Goal: Information Seeking & Learning: Learn about a topic

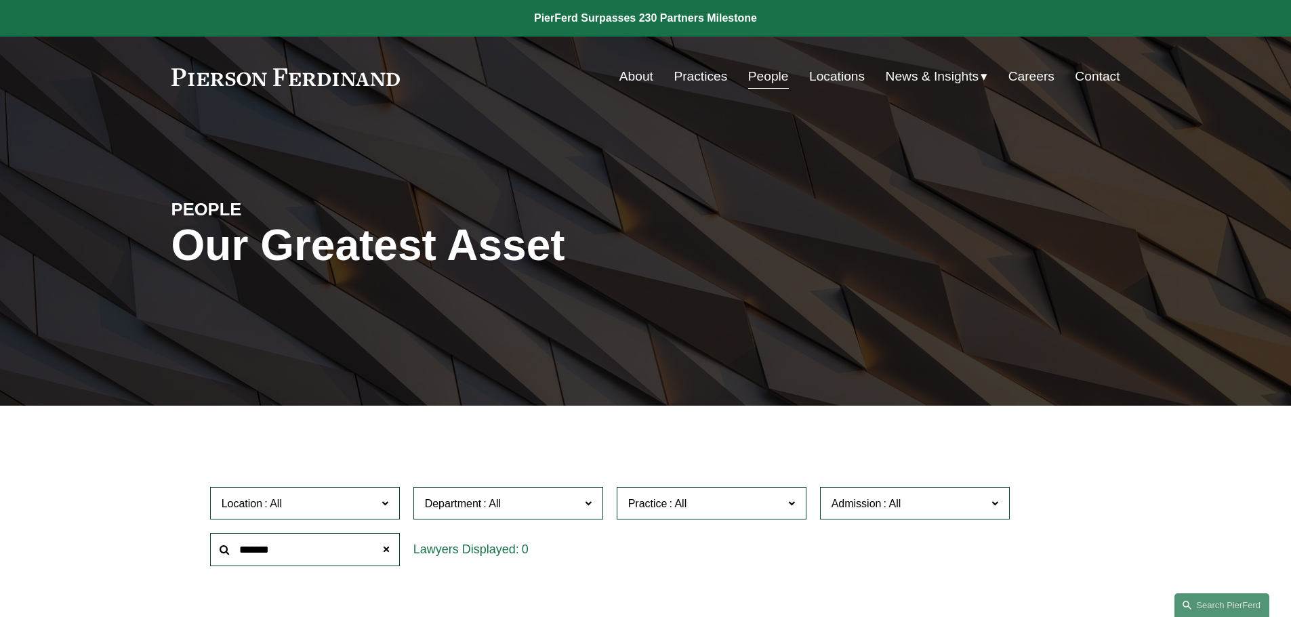
click at [763, 73] on link "People" at bounding box center [768, 77] width 41 height 26
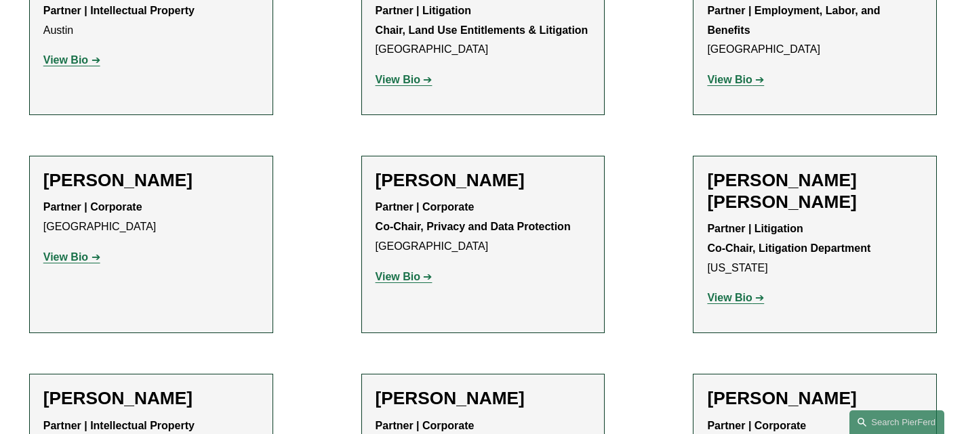
scroll to position [1762, 0]
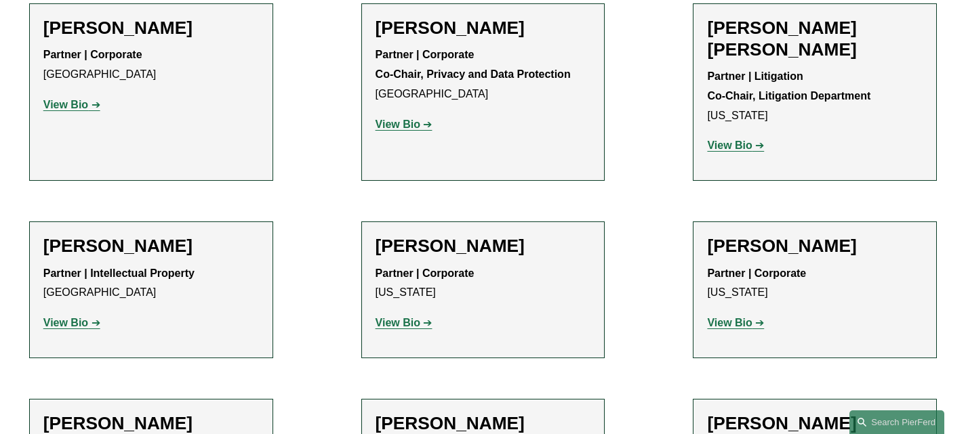
click at [736, 140] on strong "View Bio" at bounding box center [729, 146] width 45 height 12
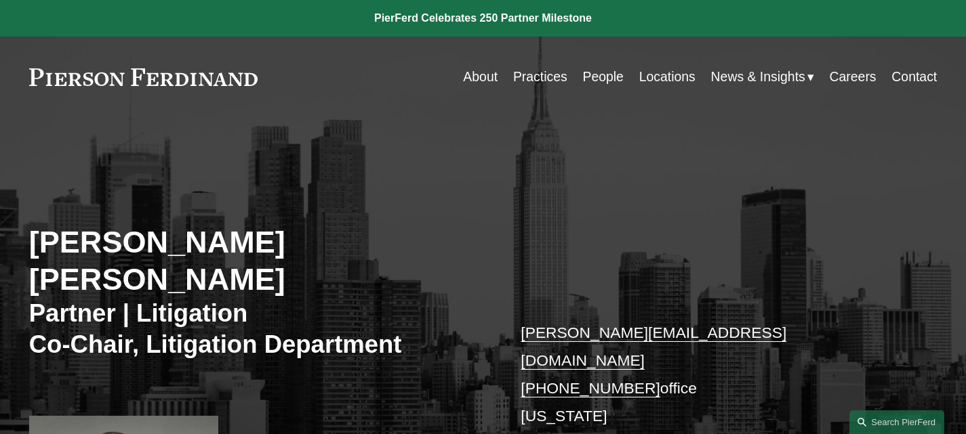
click at [527, 77] on link "Practices" at bounding box center [540, 77] width 54 height 26
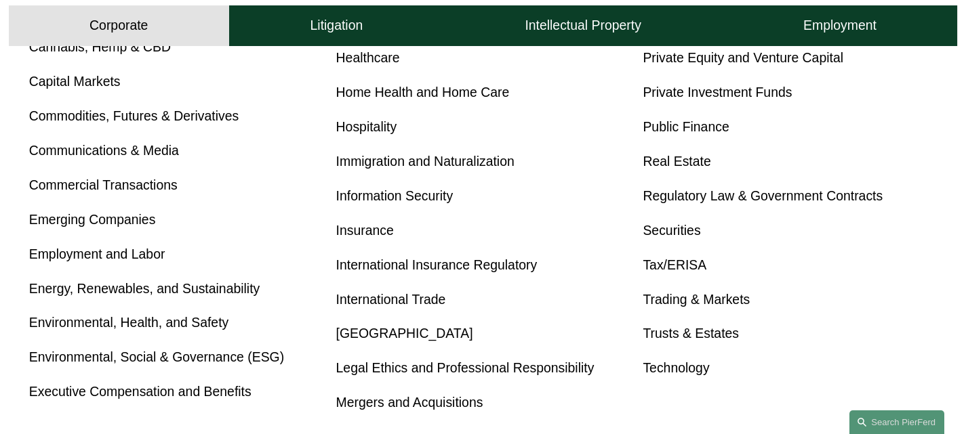
scroll to position [745, 0]
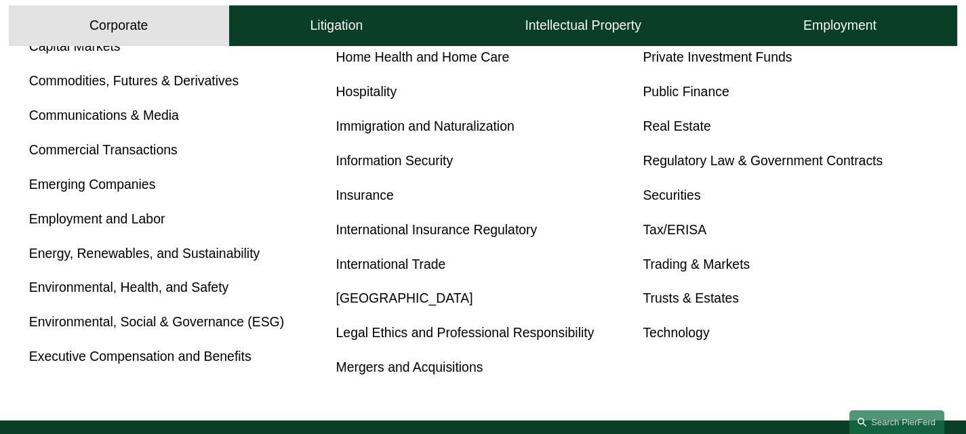
click at [97, 221] on link "Employment and Labor" at bounding box center [97, 218] width 136 height 15
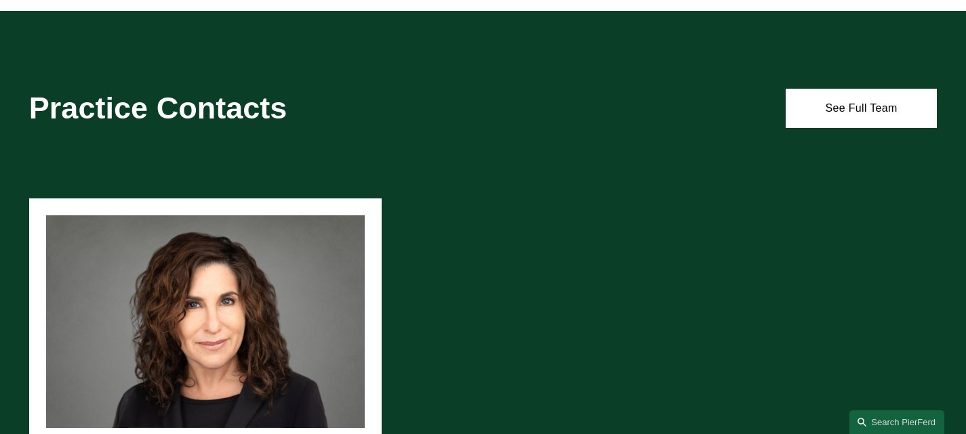
scroll to position [841, 0]
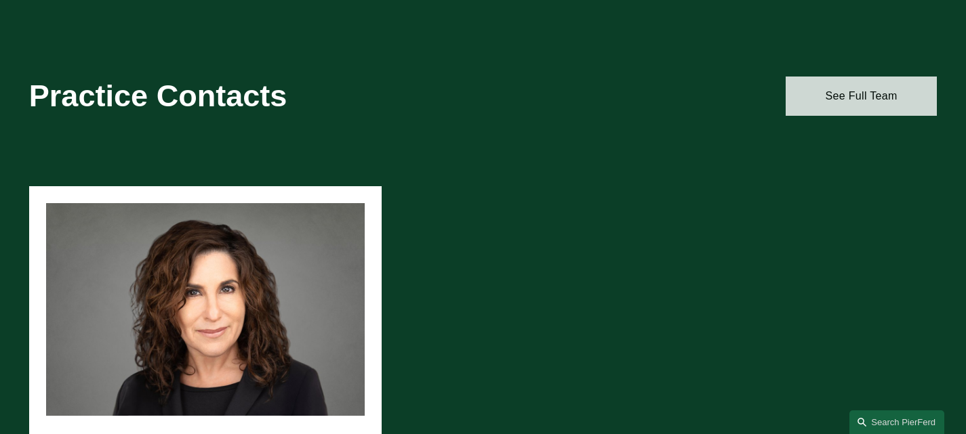
click at [840, 106] on link "See Full Team" at bounding box center [860, 96] width 151 height 39
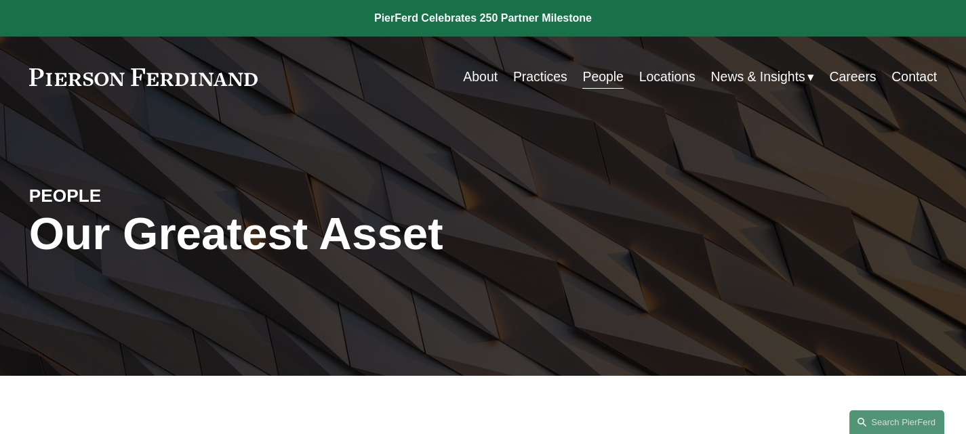
click at [549, 73] on link "Practices" at bounding box center [540, 77] width 54 height 26
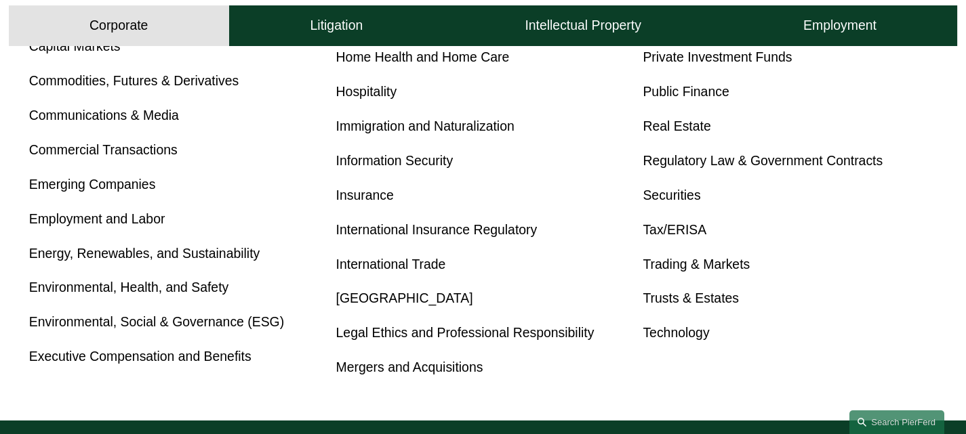
scroll to position [678, 0]
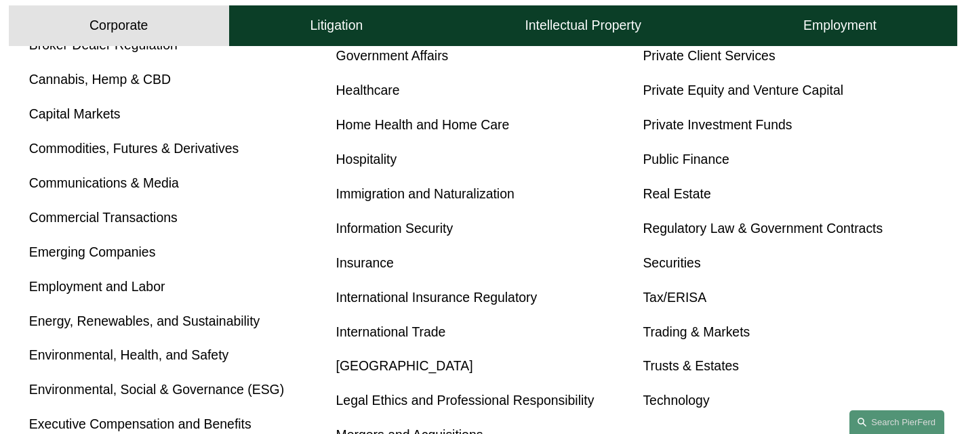
click at [186, 18] on button "Corporate" at bounding box center [119, 25] width 220 height 41
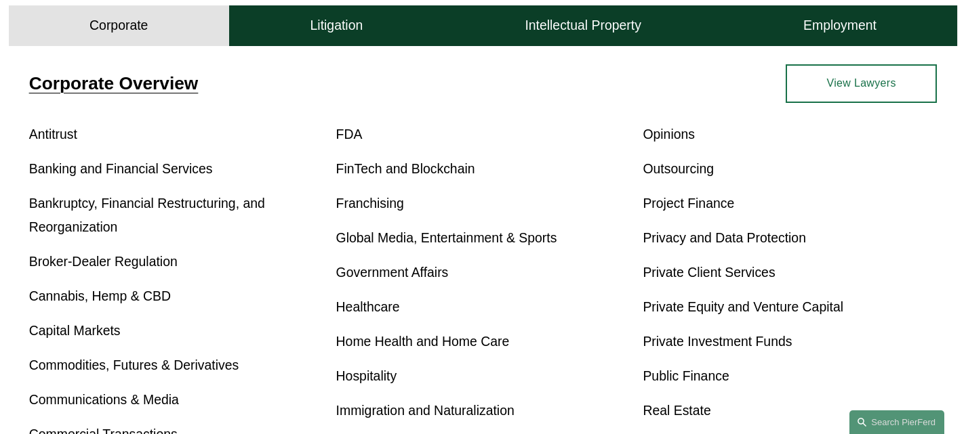
scroll to position [472, 0]
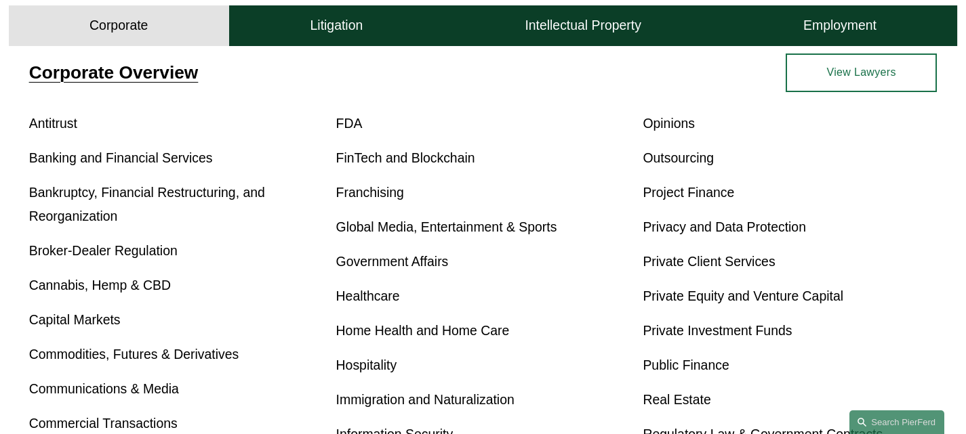
click at [875, 66] on link "View Lawyers" at bounding box center [860, 73] width 151 height 39
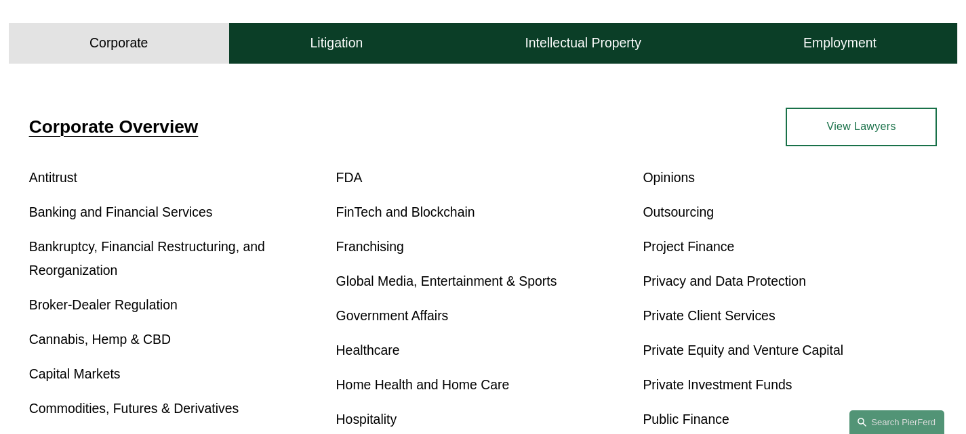
scroll to position [0, 0]
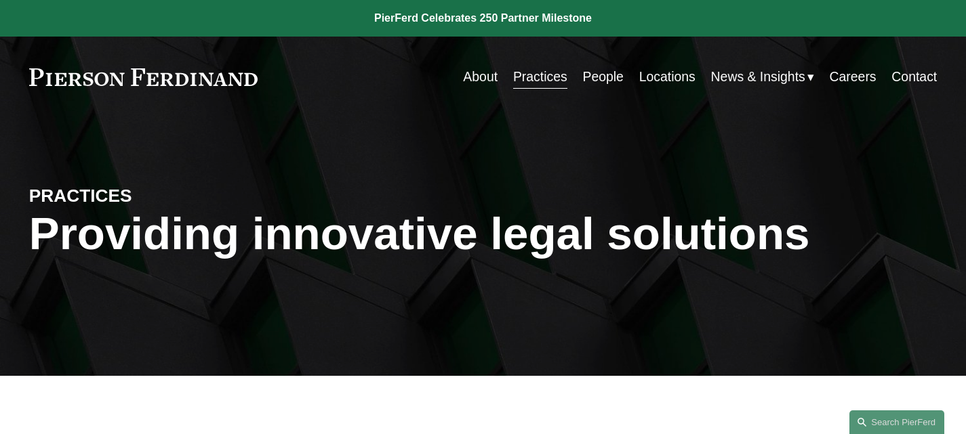
click at [546, 75] on link "Practices" at bounding box center [540, 77] width 54 height 26
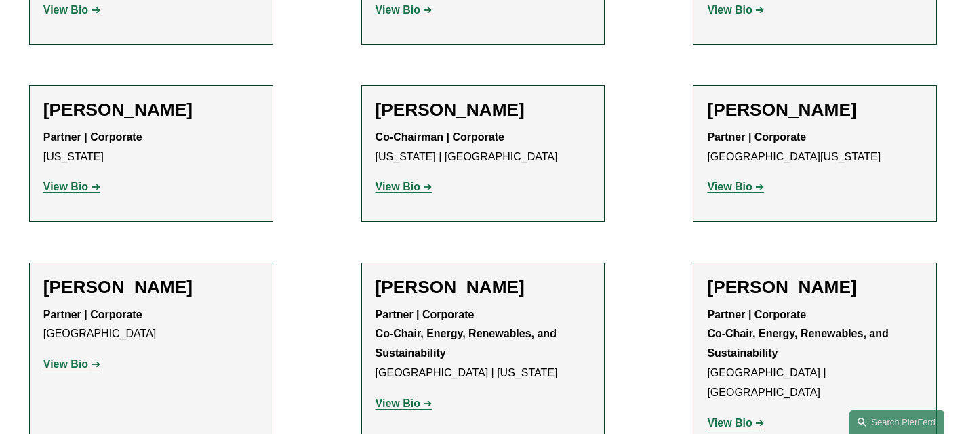
scroll to position [5353, 0]
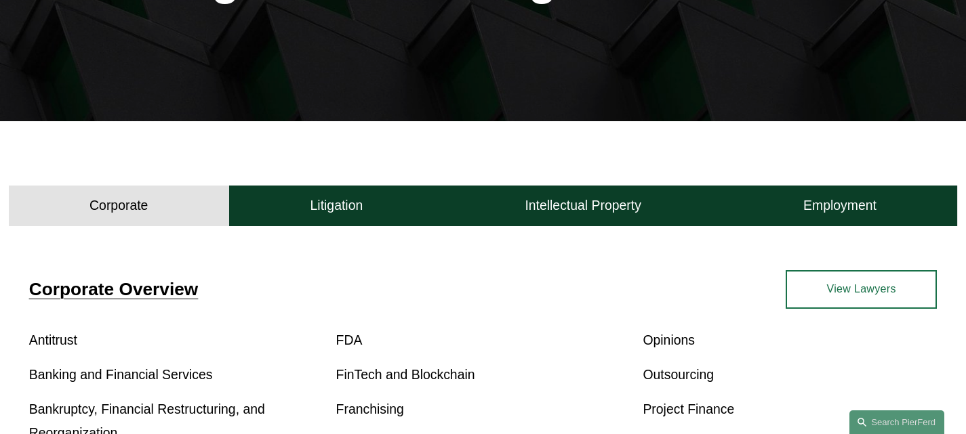
scroll to position [339, 0]
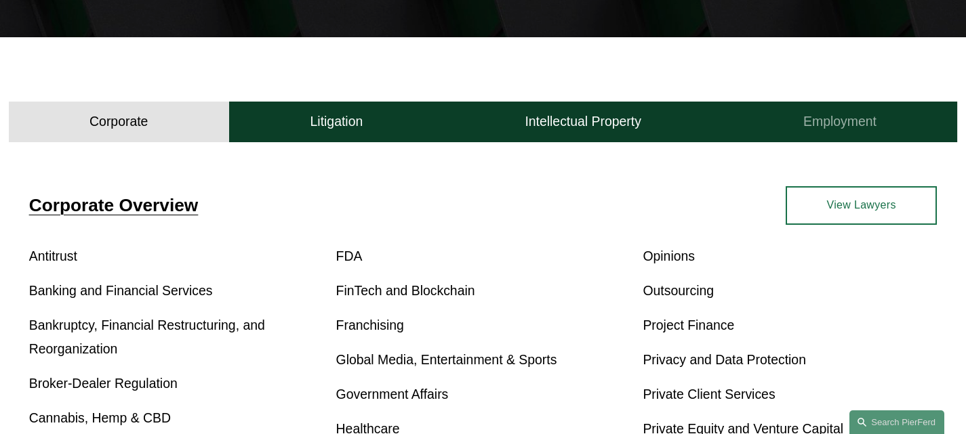
click at [797, 130] on button "Employment" at bounding box center [839, 122] width 235 height 41
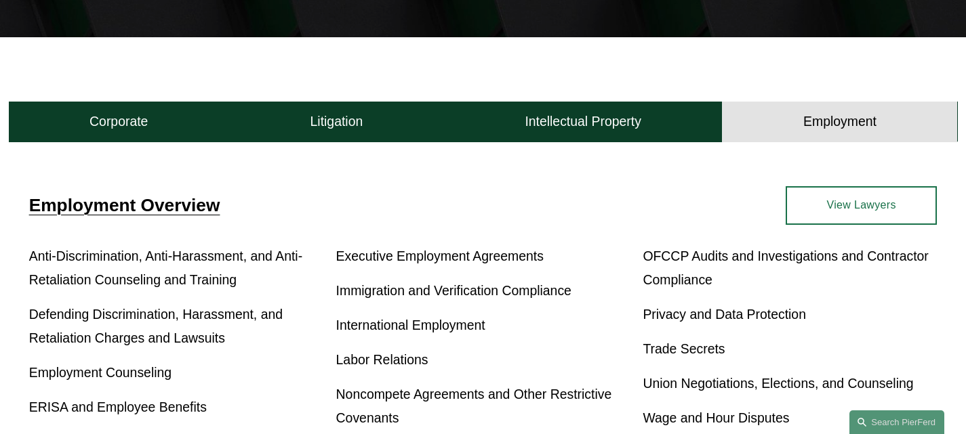
click at [785, 203] on link "View Lawyers" at bounding box center [860, 205] width 151 height 39
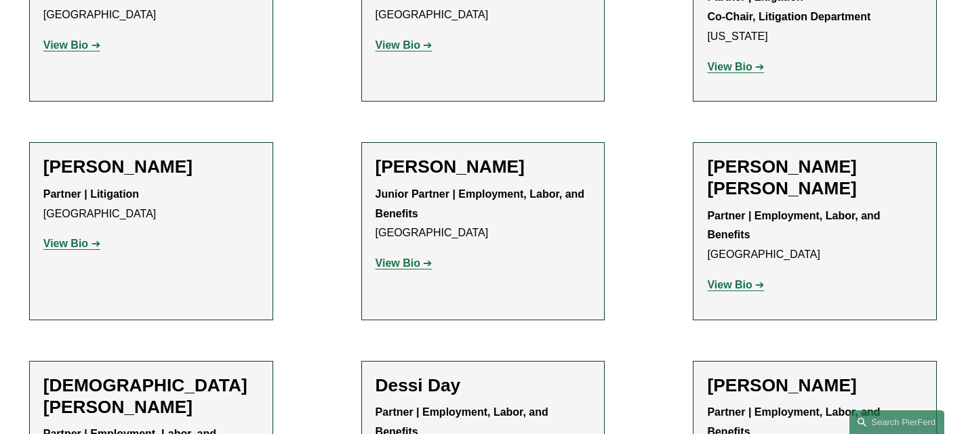
scroll to position [1084, 0]
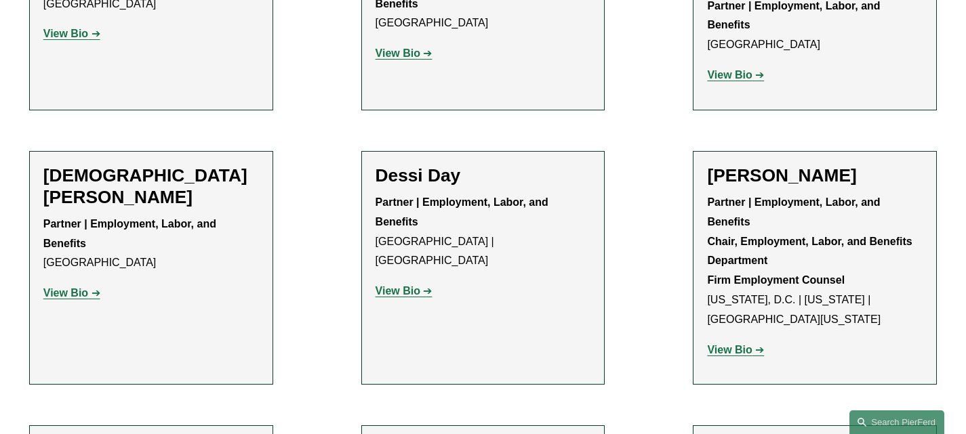
click at [750, 193] on p "Partner | Employment, Labor, and Benefits Chair, Employment, Labor, and Benefit…" at bounding box center [814, 261] width 215 height 137
click at [736, 344] on strong "View Bio" at bounding box center [729, 350] width 45 height 12
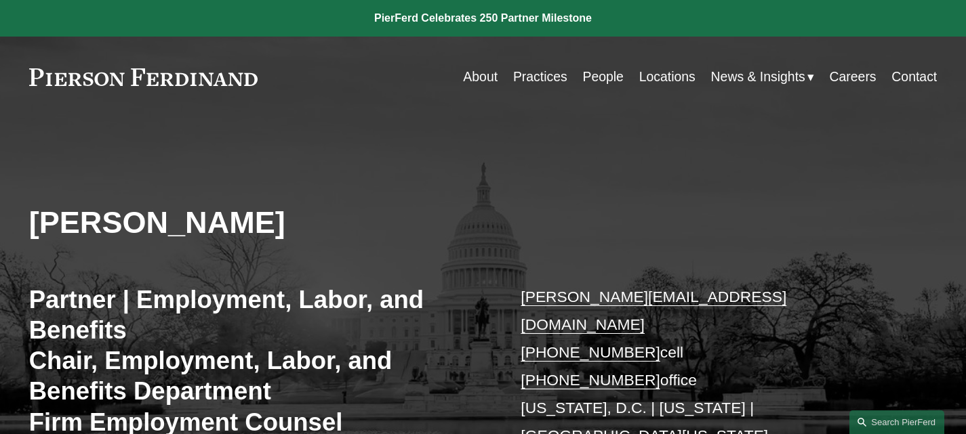
click at [535, 68] on link "Practices" at bounding box center [540, 77] width 54 height 26
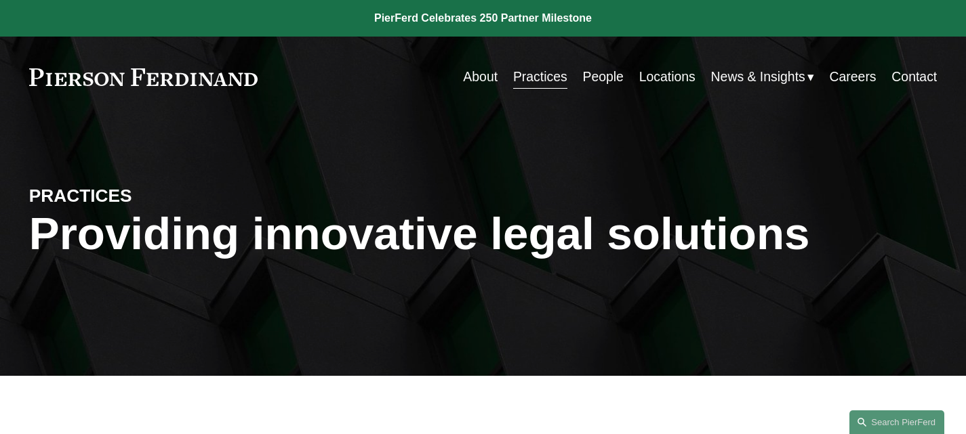
scroll to position [407, 0]
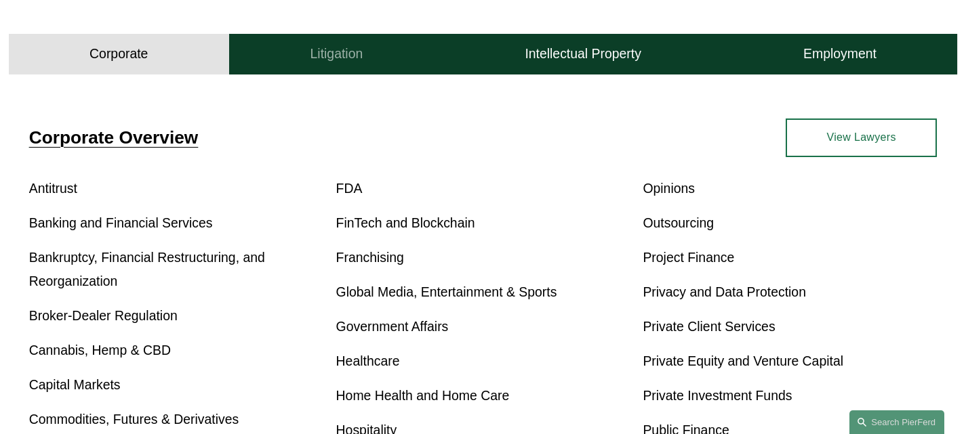
click at [346, 62] on h4 "Litigation" at bounding box center [336, 53] width 53 height 17
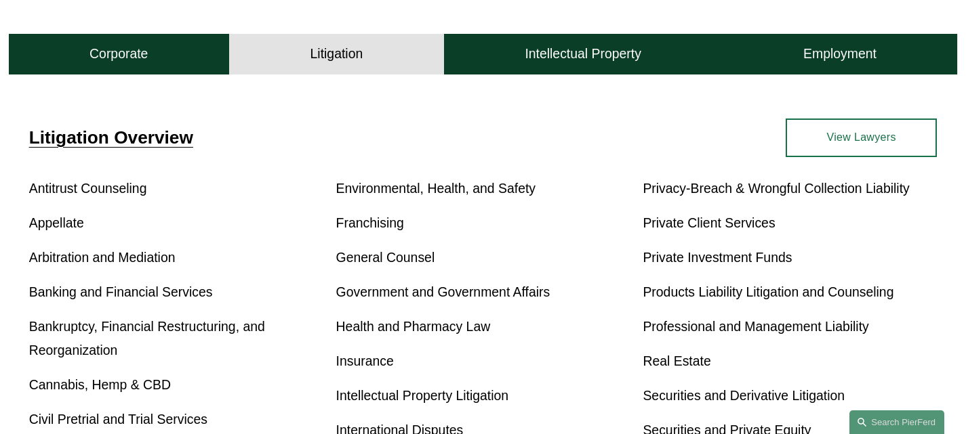
click at [832, 135] on link "View Lawyers" at bounding box center [860, 138] width 151 height 39
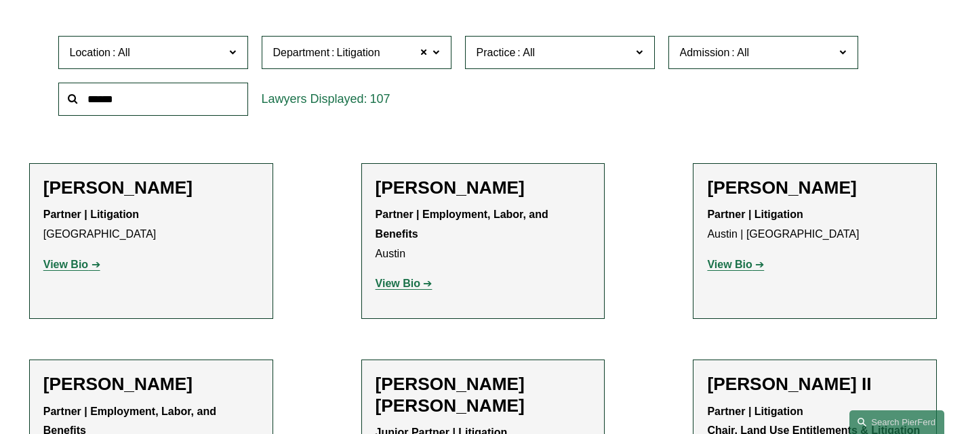
scroll to position [407, 0]
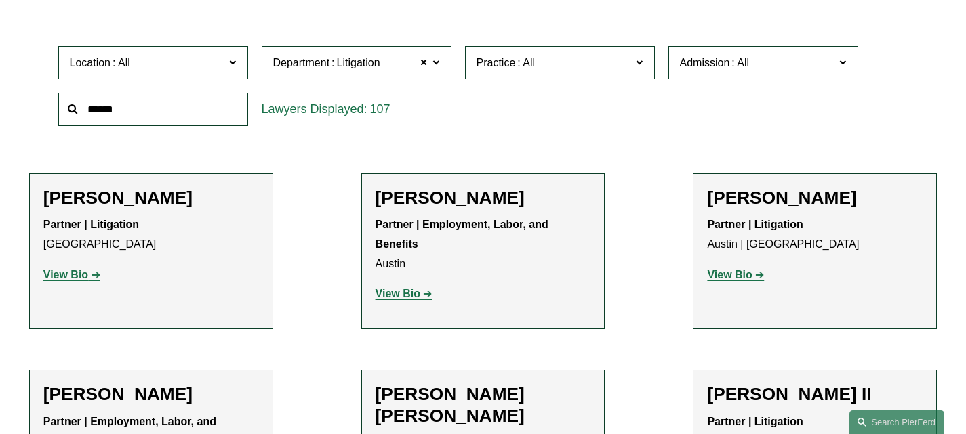
click at [198, 108] on input "text" at bounding box center [153, 109] width 190 height 33
type input "***"
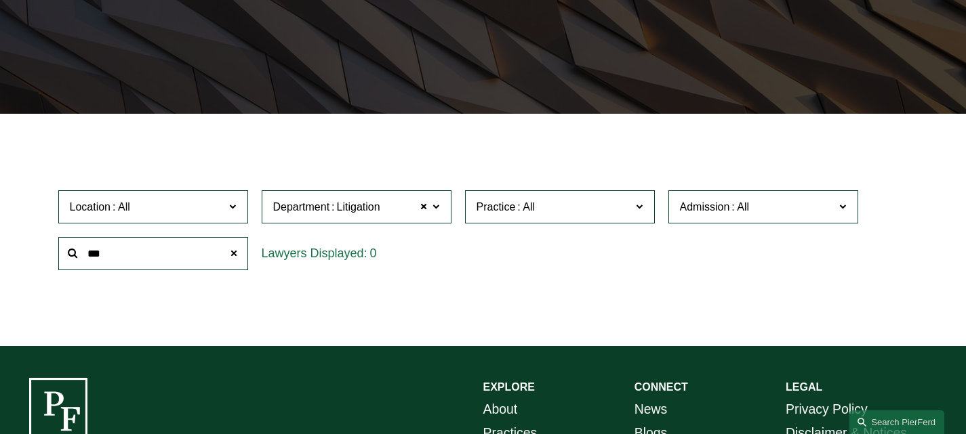
scroll to position [271, 0]
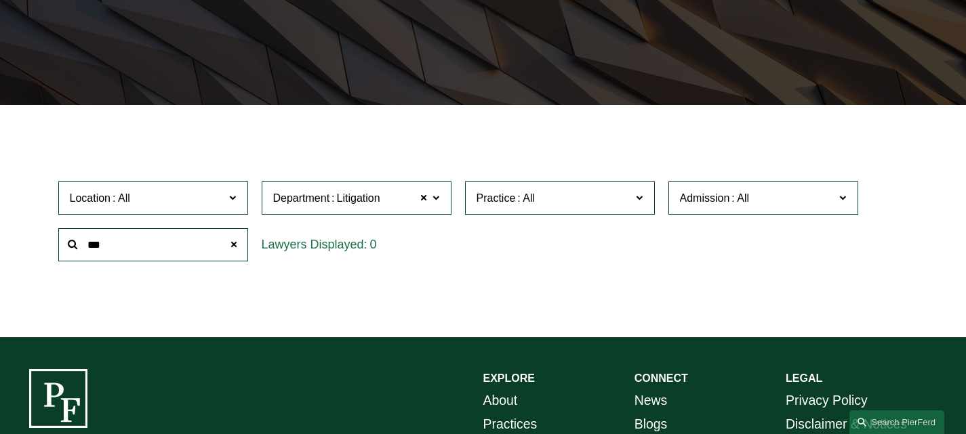
click at [226, 251] on span at bounding box center [233, 244] width 27 height 27
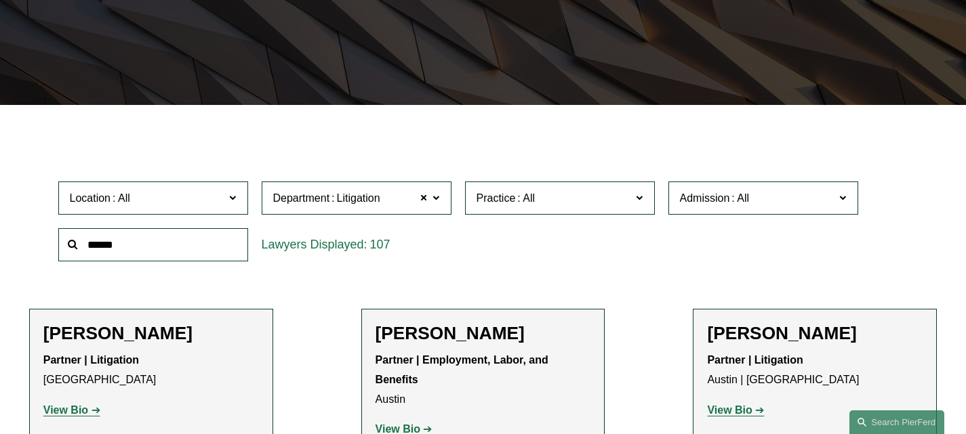
click at [372, 201] on span "Litigation" at bounding box center [358, 199] width 43 height 18
drag, startPoint x: 312, startPoint y: 271, endPoint x: 335, endPoint y: 271, distance: 22.4
click at [0, 0] on link "Corporate" at bounding box center [0, 0] width 0 height 0
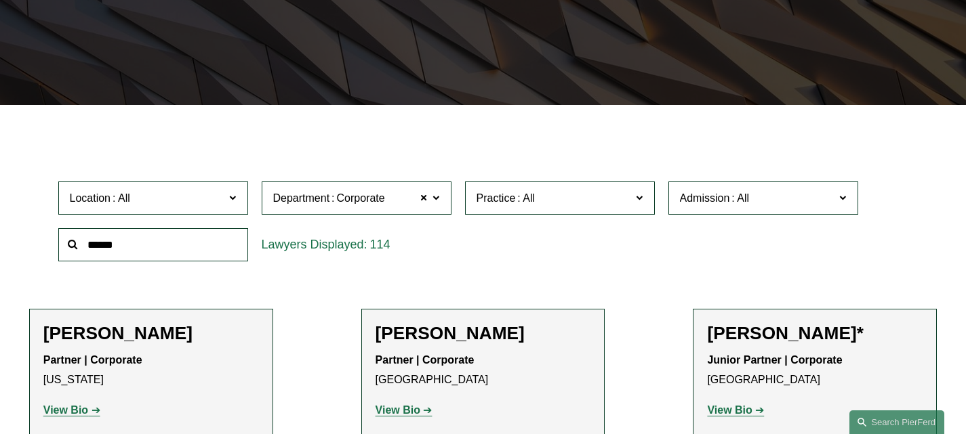
click at [365, 207] on span "Corporate" at bounding box center [361, 199] width 48 height 18
drag, startPoint x: 361, startPoint y: 302, endPoint x: 406, endPoint y: 296, distance: 45.1
click at [0, 0] on link "Employment, Labor, and Benefits" at bounding box center [0, 0] width 0 height 0
